Goal: Task Accomplishment & Management: Use online tool/utility

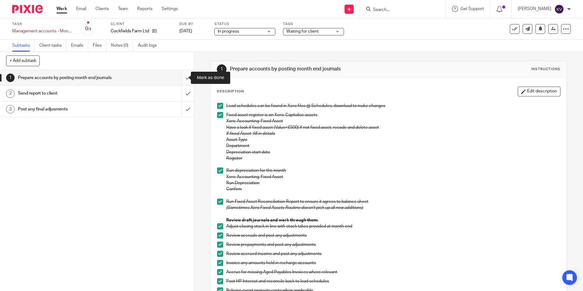
scroll to position [122, 0]
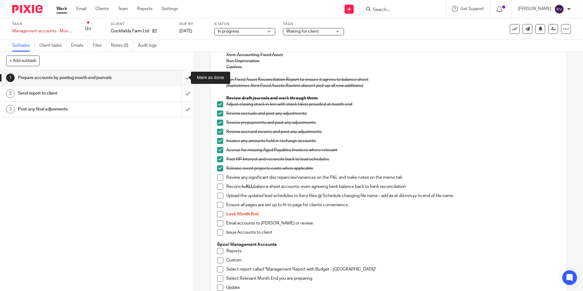
click at [181, 77] on input "submit" at bounding box center [97, 77] width 194 height 15
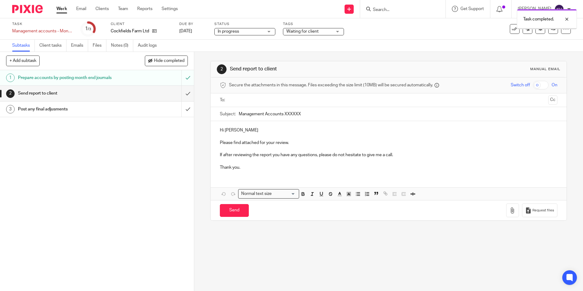
click at [182, 92] on input "submit" at bounding box center [97, 93] width 194 height 15
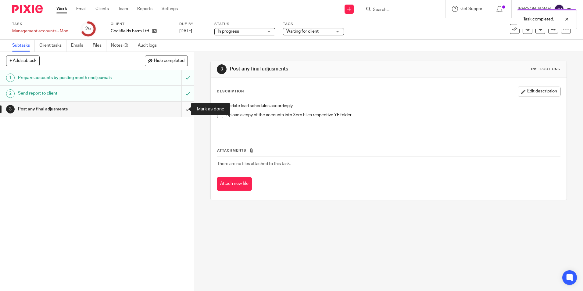
click at [182, 111] on input "submit" at bounding box center [97, 109] width 194 height 15
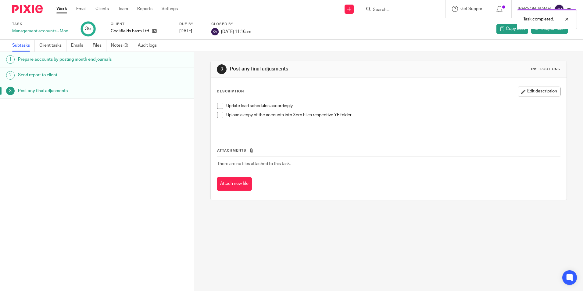
click at [57, 8] on link "Work" at bounding box center [61, 9] width 11 height 6
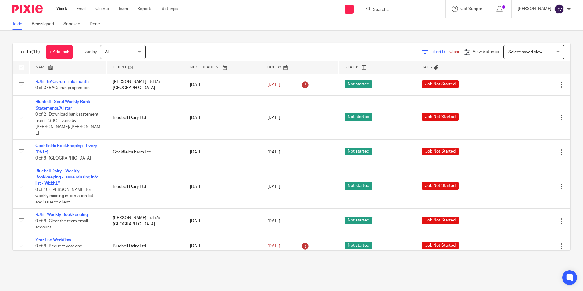
scroll to position [315, 0]
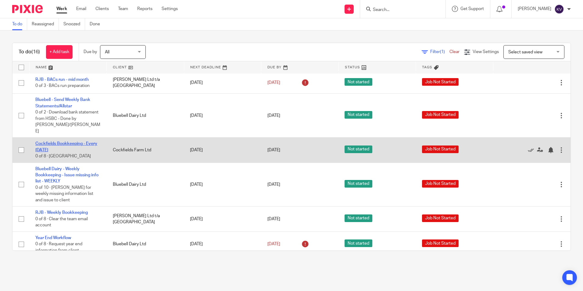
click at [65, 141] on link "Cockfields Bookkeeping - Every [DATE]" at bounding box center [66, 146] width 62 height 10
